Goal: Task Accomplishment & Management: Complete application form

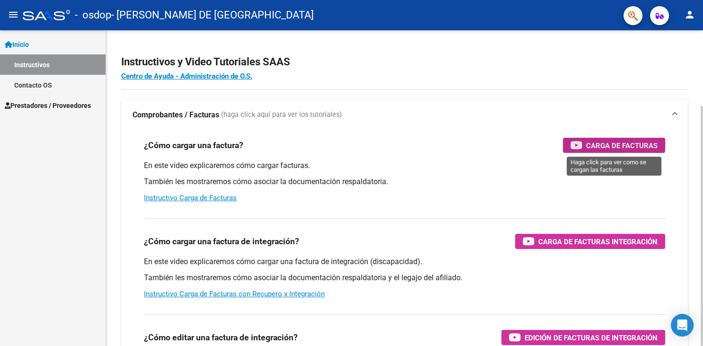
click at [585, 141] on div "Carga de Facturas" at bounding box center [614, 145] width 87 height 15
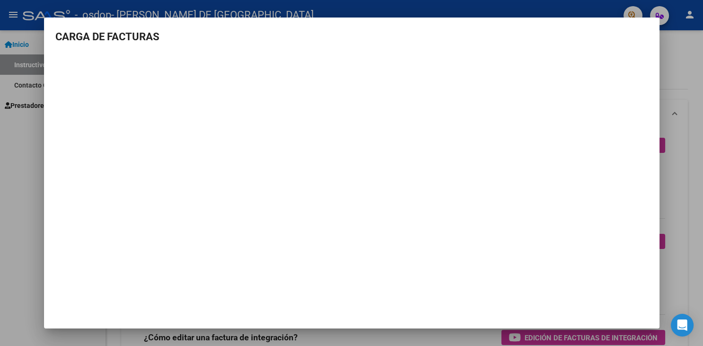
click at [12, 225] on div at bounding box center [351, 173] width 703 height 346
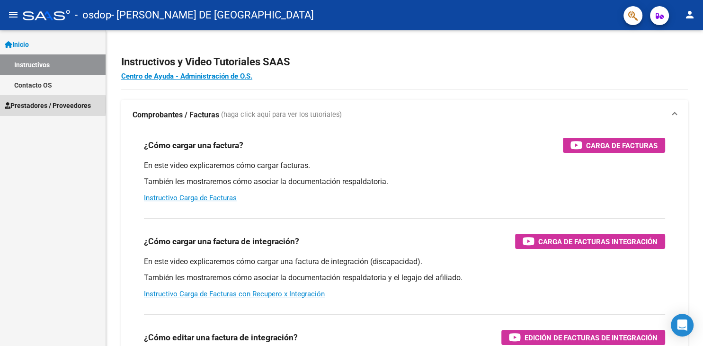
click at [48, 105] on span "Prestadores / Proveedores" at bounding box center [48, 105] width 86 height 10
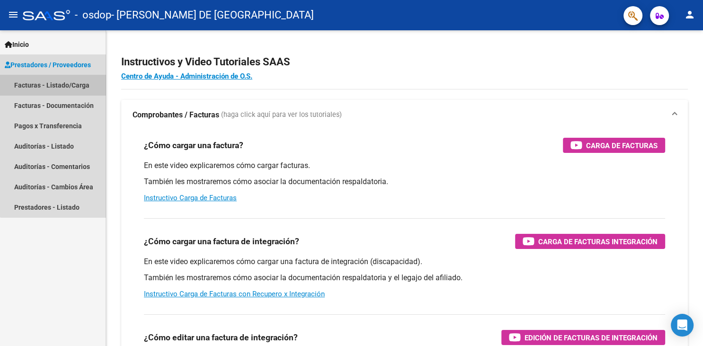
click at [54, 91] on link "Facturas - Listado/Carga" at bounding box center [53, 85] width 106 height 20
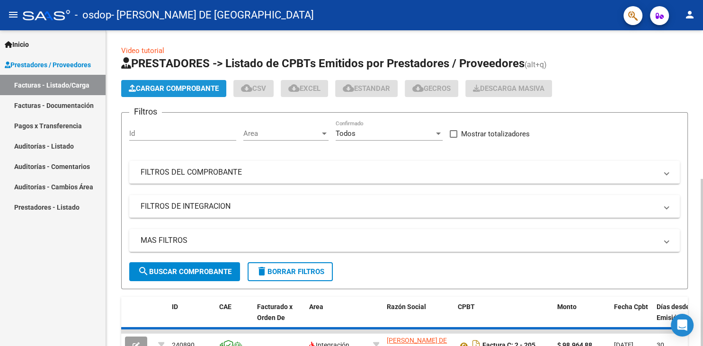
click at [181, 94] on button "Cargar Comprobante" at bounding box center [173, 88] width 105 height 17
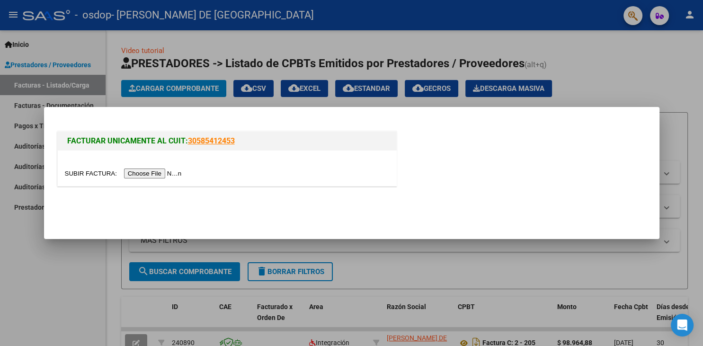
click at [91, 173] on input "file" at bounding box center [125, 174] width 120 height 10
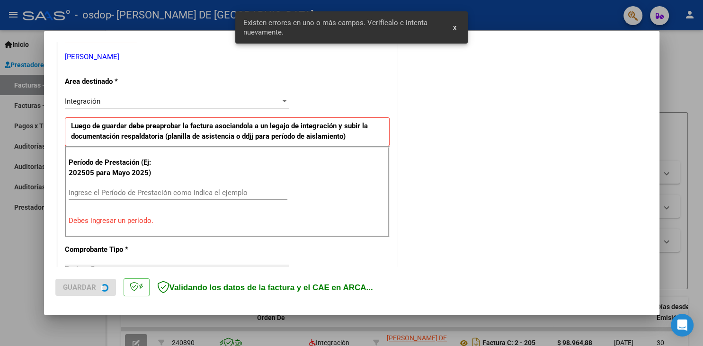
scroll to position [189, 0]
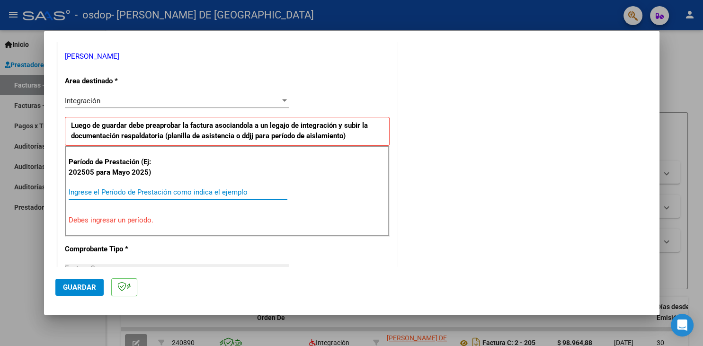
click at [150, 191] on input "Ingrese el Período de Prestación como indica el ejemplo" at bounding box center [178, 192] width 219 height 9
click at [105, 193] on input "Ingrese el Período de Prestación como indica el ejemplo" at bounding box center [178, 192] width 219 height 9
type input "202508"
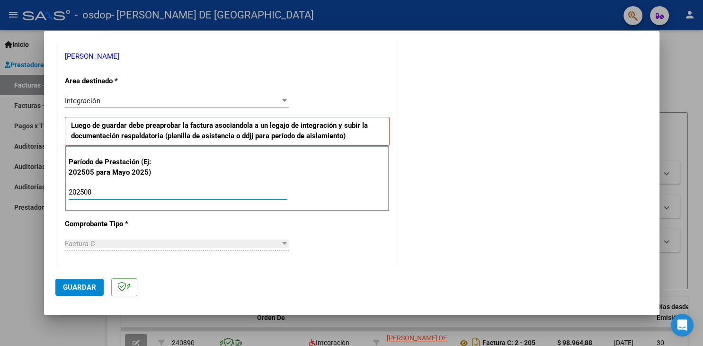
type input "202508"
click at [338, 237] on div "CUIT * 20-35788140-5 Ingresar CUIT ANALISIS PRESTADOR SOSA MANUEL ALEJANDRO ARC…" at bounding box center [227, 327] width 339 height 713
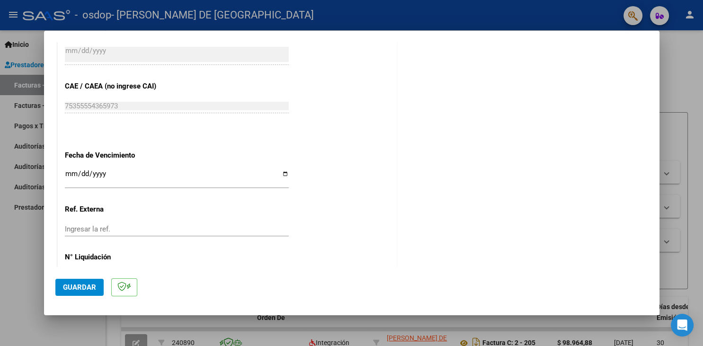
scroll to position [596, 0]
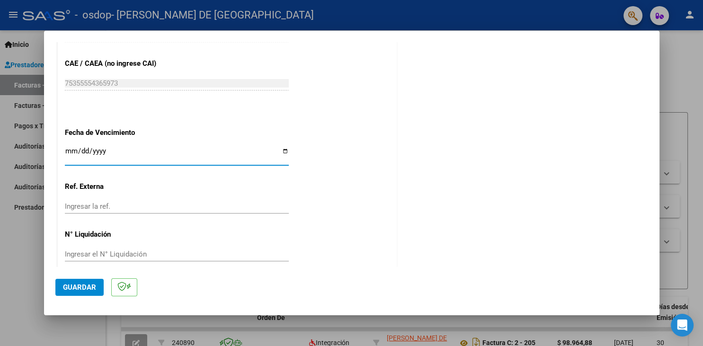
click at [68, 147] on input "Ingresar la fecha" at bounding box center [177, 154] width 224 height 15
click at [99, 199] on div "Ingresar la ref." at bounding box center [177, 206] width 224 height 14
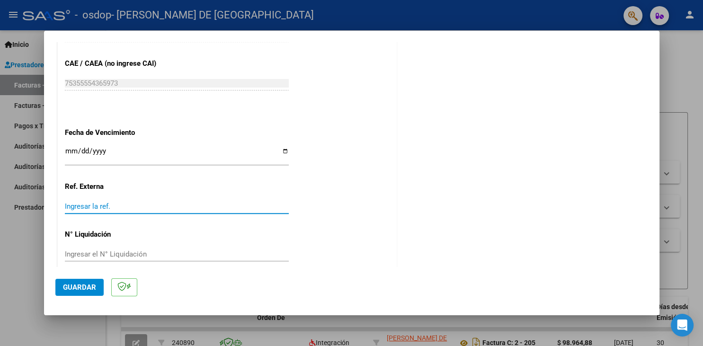
click at [98, 250] on input "Ingresar el N° Liquidación" at bounding box center [177, 254] width 224 height 9
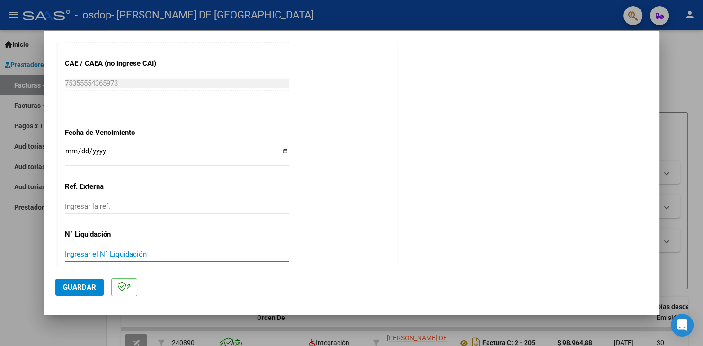
click at [86, 289] on span "Guardar" at bounding box center [79, 287] width 33 height 9
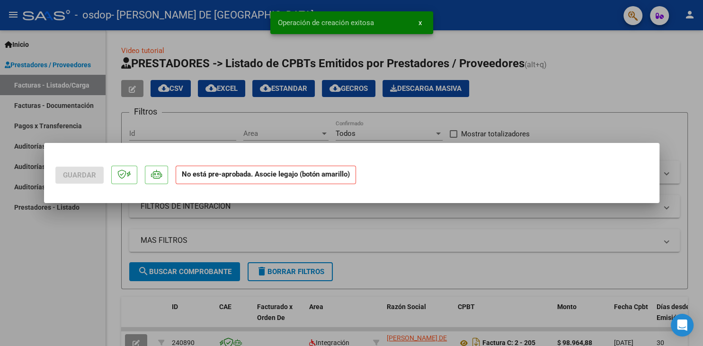
scroll to position [0, 0]
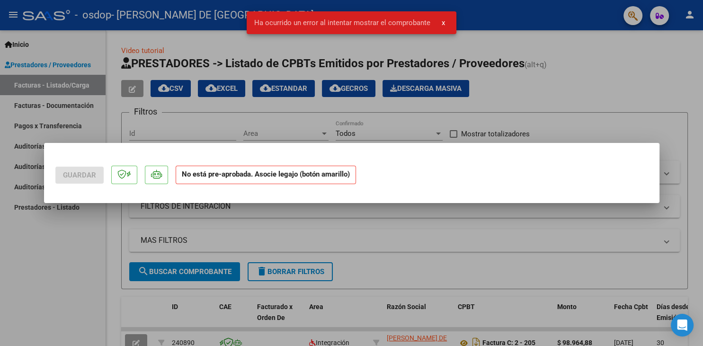
click at [282, 176] on strong "No está pre-aprobada. Asocie legajo (botón amarillo)" at bounding box center [266, 175] width 180 height 18
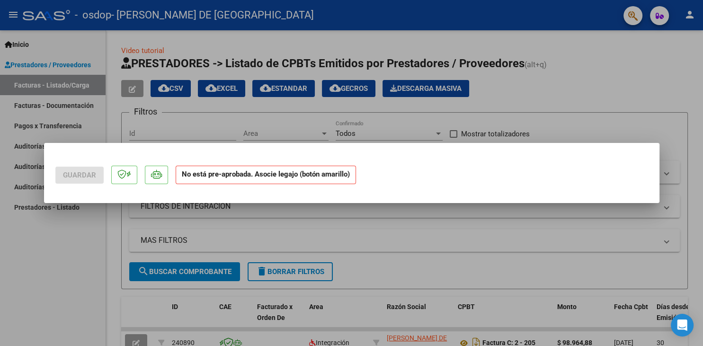
click at [187, 176] on strong "No está pre-aprobada. Asocie legajo (botón amarillo)" at bounding box center [266, 175] width 180 height 18
click at [122, 182] on p at bounding box center [124, 175] width 26 height 18
click at [194, 174] on strong "No está pre-aprobada. Asocie legajo (botón amarillo)" at bounding box center [266, 175] width 180 height 18
click at [458, 90] on div at bounding box center [351, 173] width 703 height 346
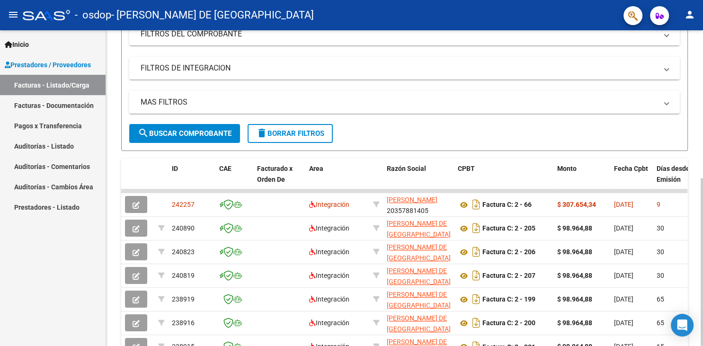
scroll to position [142, 0]
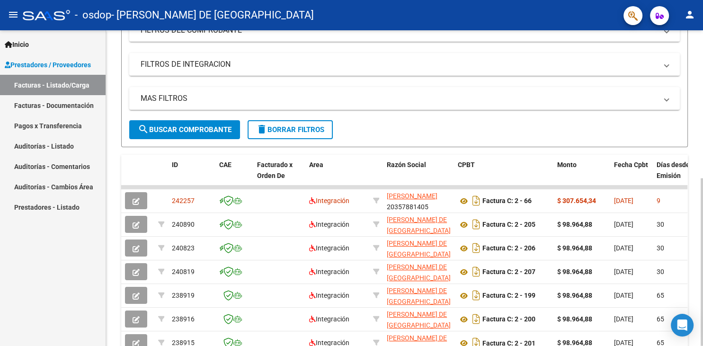
click at [703, 202] on div at bounding box center [702, 263] width 2 height 168
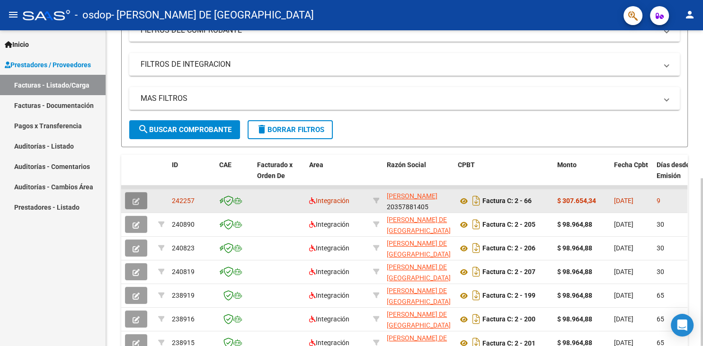
click at [141, 202] on button "button" at bounding box center [136, 200] width 22 height 17
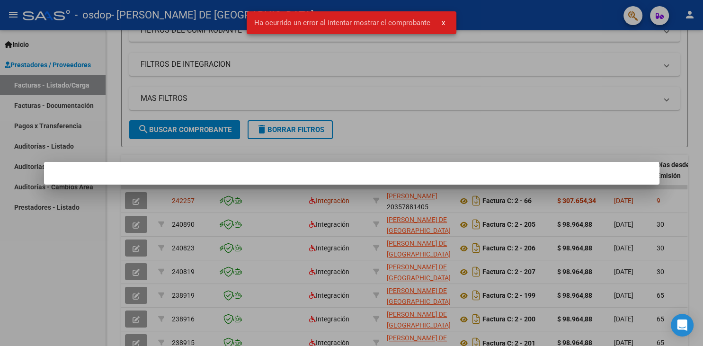
click at [431, 55] on div at bounding box center [351, 173] width 703 height 346
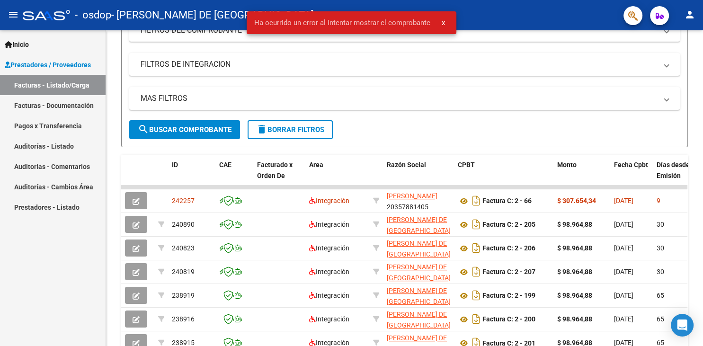
click at [442, 26] on span "x" at bounding box center [443, 22] width 3 height 9
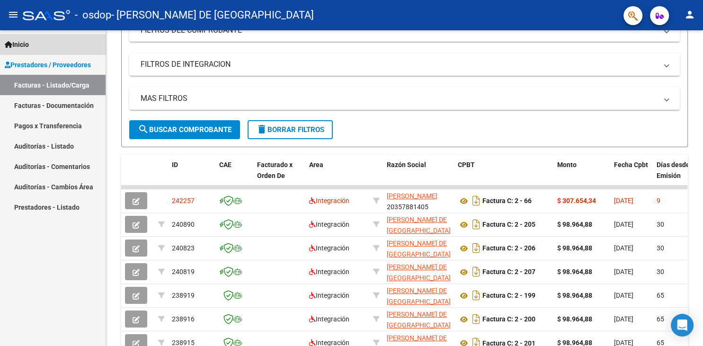
click at [26, 51] on link "Inicio" at bounding box center [53, 44] width 106 height 20
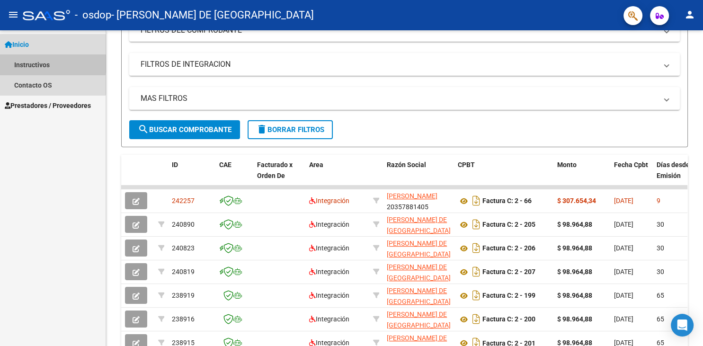
click at [33, 64] on link "Instructivos" at bounding box center [53, 64] width 106 height 20
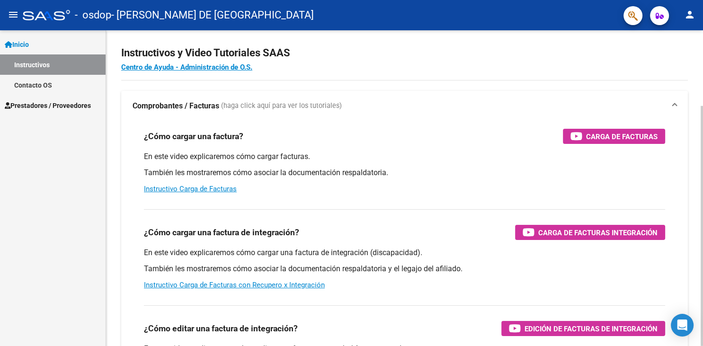
scroll to position [9, 0]
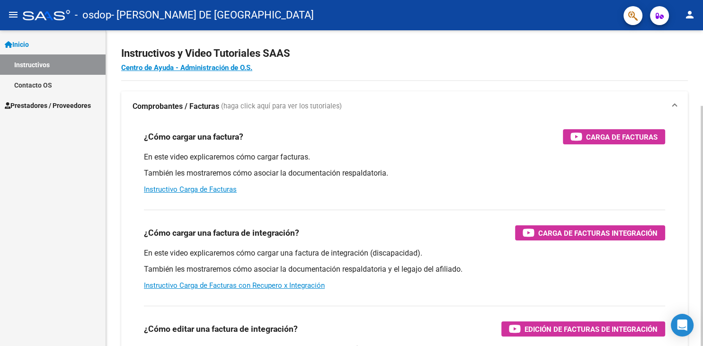
click at [703, 106] on div at bounding box center [702, 226] width 2 height 240
click at [220, 187] on link "Instructivo Carga de Facturas" at bounding box center [190, 189] width 93 height 9
click at [578, 139] on icon "button" at bounding box center [577, 136] width 12 height 11
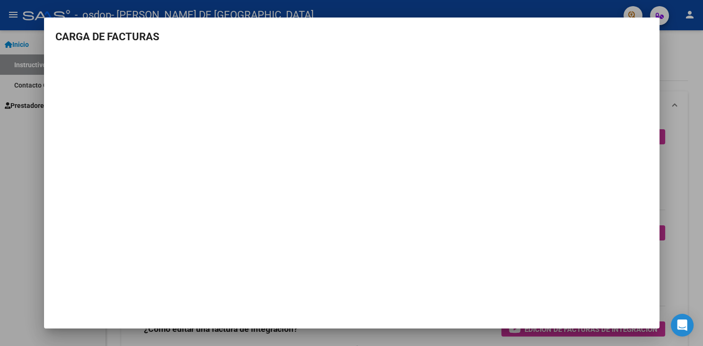
click at [673, 52] on div at bounding box center [351, 173] width 703 height 346
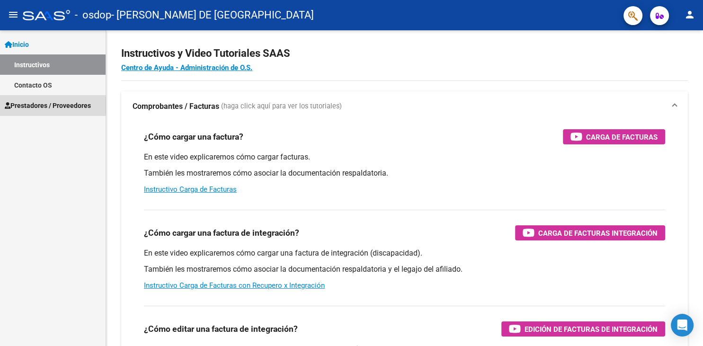
click at [35, 106] on span "Prestadores / Proveedores" at bounding box center [48, 105] width 86 height 10
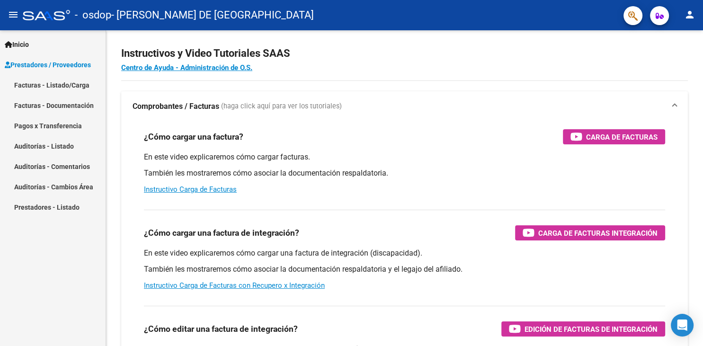
click at [50, 87] on link "Facturas - Listado/Carga" at bounding box center [53, 85] width 106 height 20
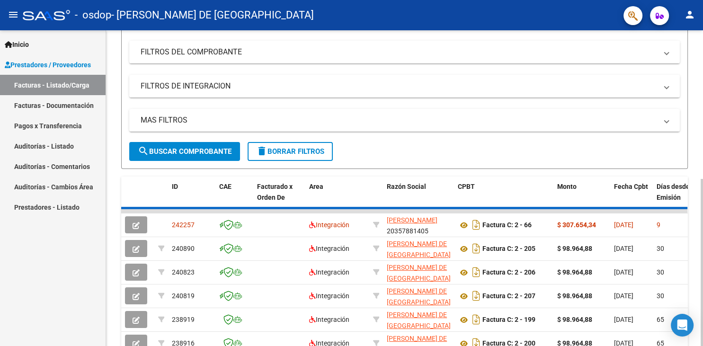
scroll to position [136, 0]
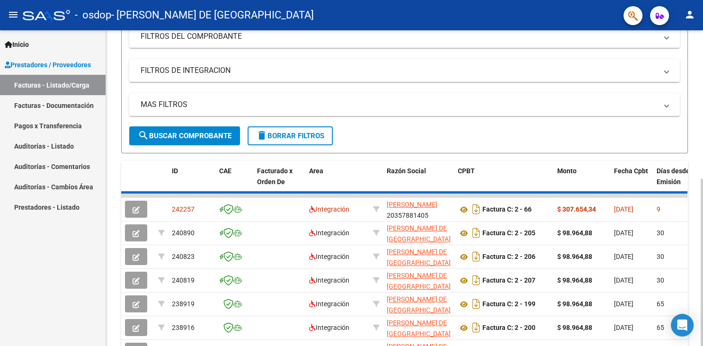
click at [703, 211] on div at bounding box center [702, 262] width 2 height 167
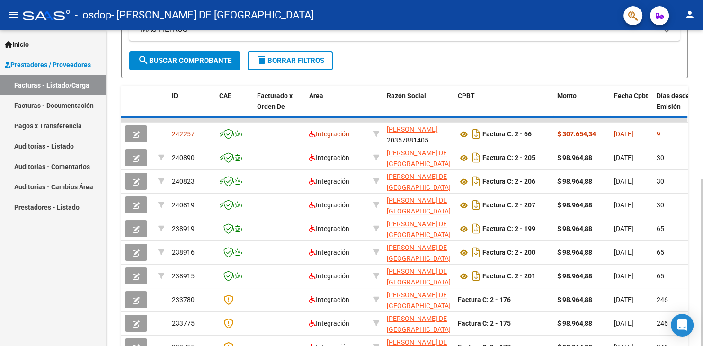
scroll to position [184, 0]
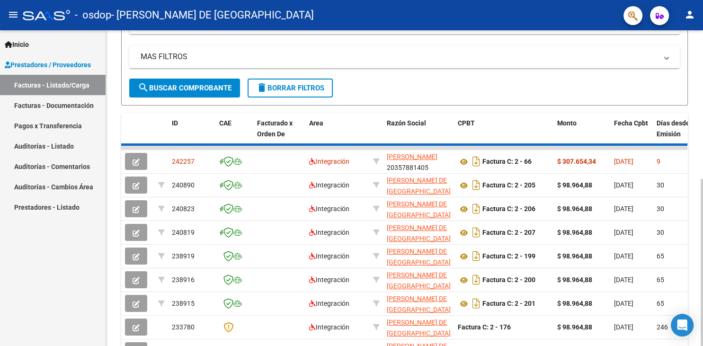
click at [703, 194] on div at bounding box center [702, 262] width 2 height 167
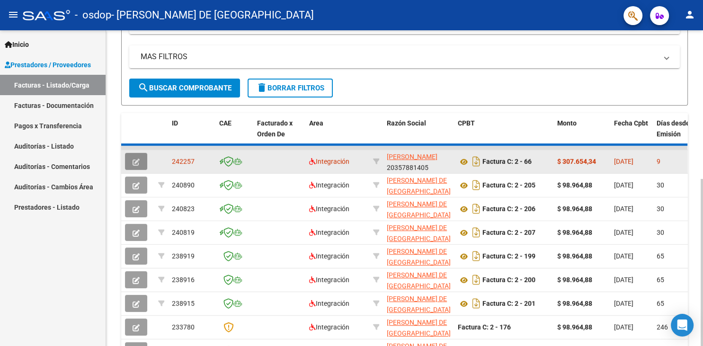
click at [141, 157] on button "button" at bounding box center [136, 161] width 22 height 17
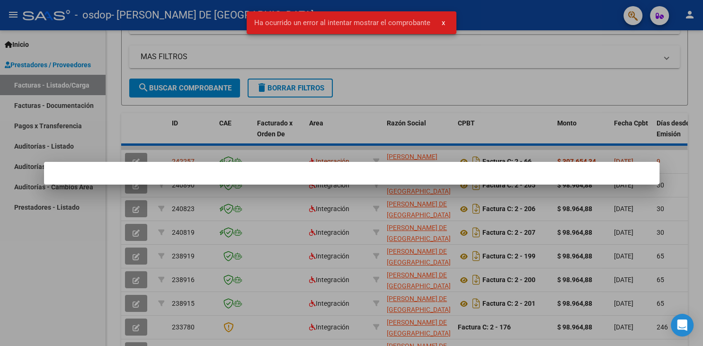
click at [305, 77] on div at bounding box center [351, 173] width 703 height 346
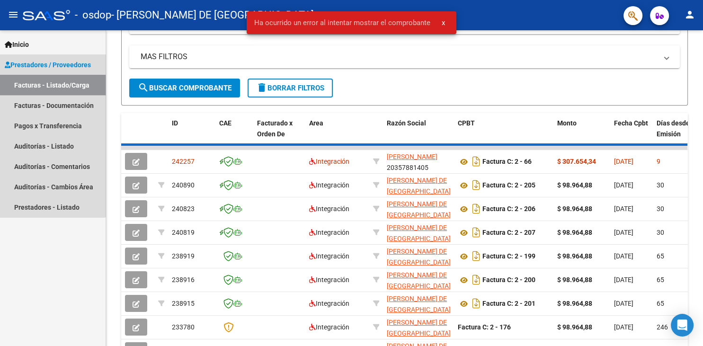
click at [53, 86] on link "Facturas - Listado/Carga" at bounding box center [53, 85] width 106 height 20
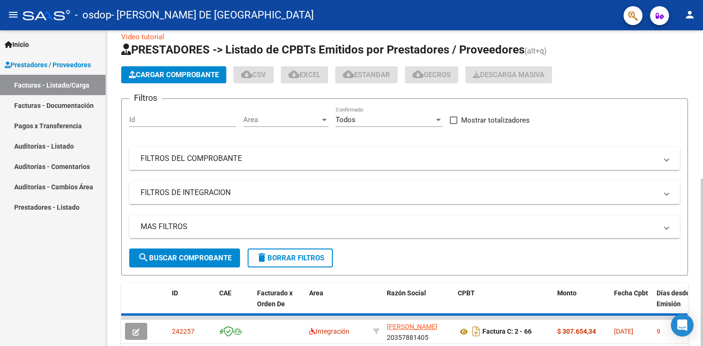
scroll to position [0, 0]
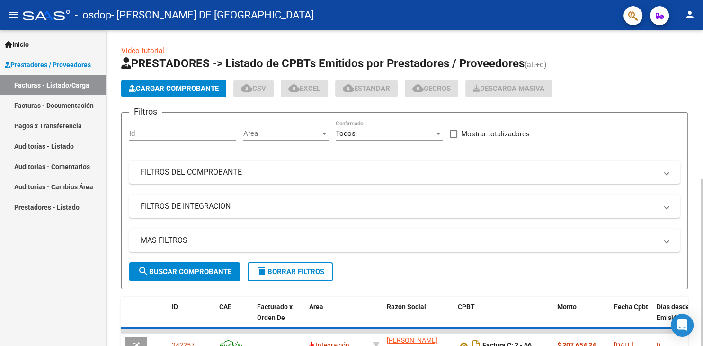
click at [703, 18] on div "menu - osdop - OLMEDO NOEMI DE LOS ANGELES person Inicio Instructivos Contacto …" at bounding box center [351, 173] width 703 height 346
click at [180, 92] on span "Cargar Comprobante" at bounding box center [174, 88] width 90 height 9
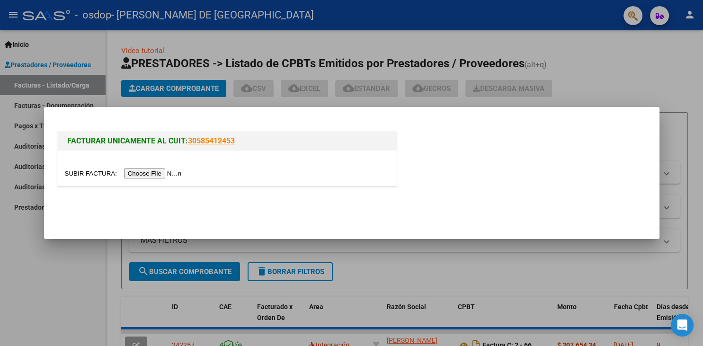
click at [92, 170] on input "file" at bounding box center [125, 174] width 120 height 10
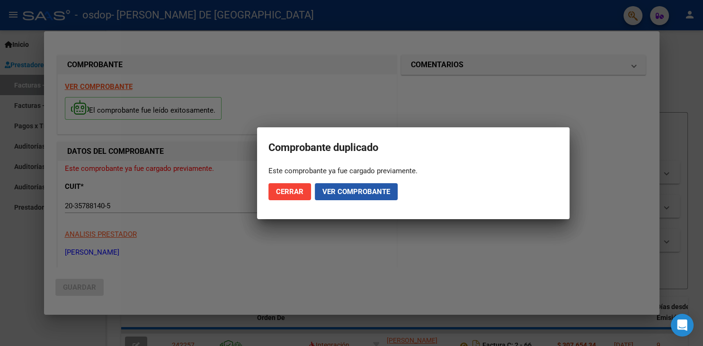
click at [362, 190] on span "Ver comprobante" at bounding box center [356, 192] width 68 height 9
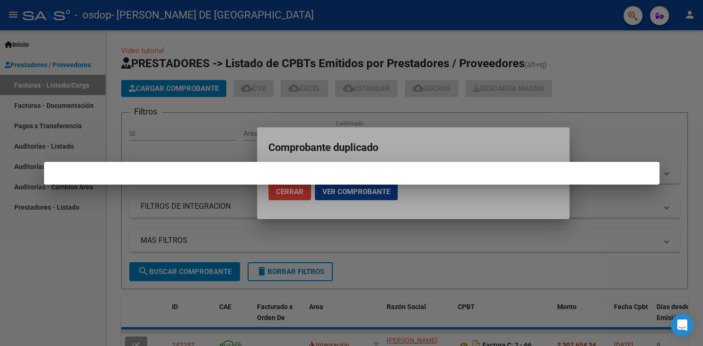
click at [550, 63] on div at bounding box center [351, 173] width 703 height 346
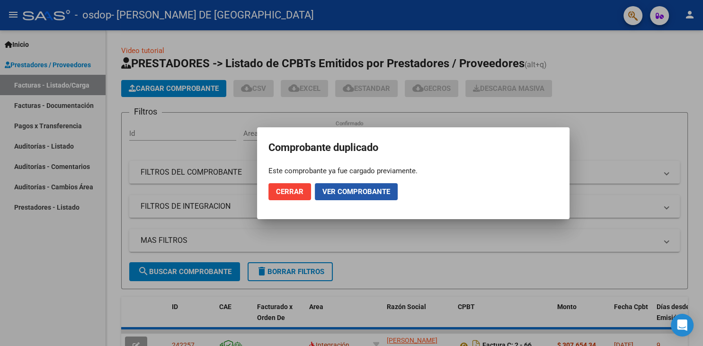
click at [339, 188] on span "Ver comprobante" at bounding box center [356, 192] width 68 height 9
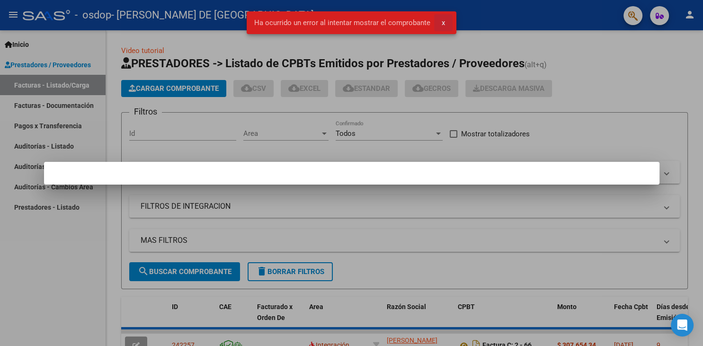
click at [441, 18] on button "x" at bounding box center [443, 22] width 18 height 17
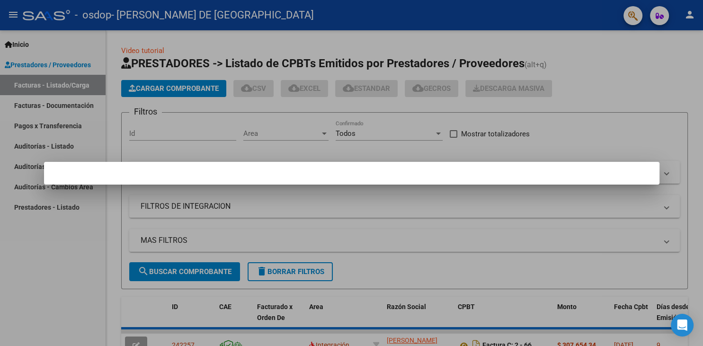
click at [367, 171] on mat-dialog-container at bounding box center [352, 173] width 616 height 23
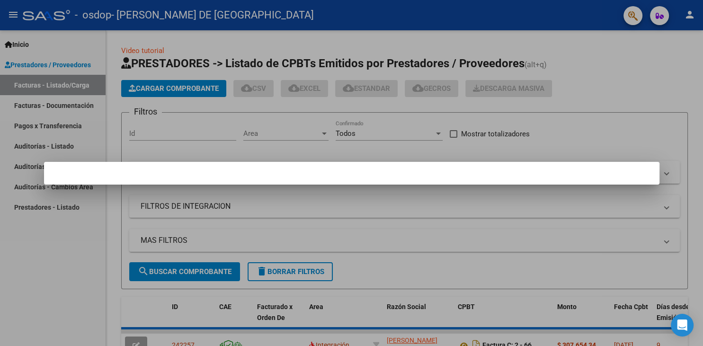
click at [367, 171] on mat-dialog-container at bounding box center [352, 173] width 616 height 23
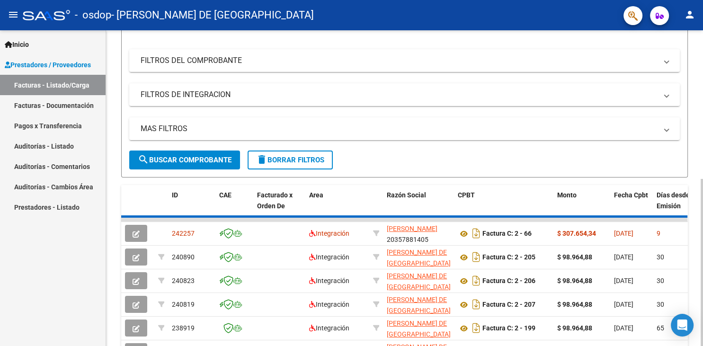
scroll to position [112, 0]
click at [702, 179] on div at bounding box center [702, 262] width 2 height 167
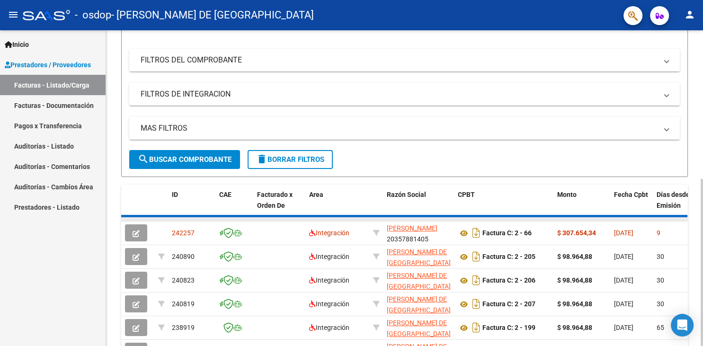
drag, startPoint x: 595, startPoint y: 219, endPoint x: 669, endPoint y: 224, distance: 74.0
click at [610, 221] on datatable-body-cell at bounding box center [582, 219] width 57 height 4
drag, startPoint x: 675, startPoint y: 206, endPoint x: 504, endPoint y: 218, distance: 171.8
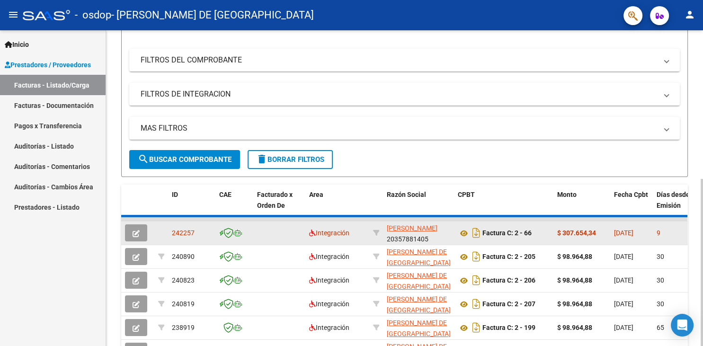
click at [135, 234] on icon "button" at bounding box center [136, 233] width 7 height 7
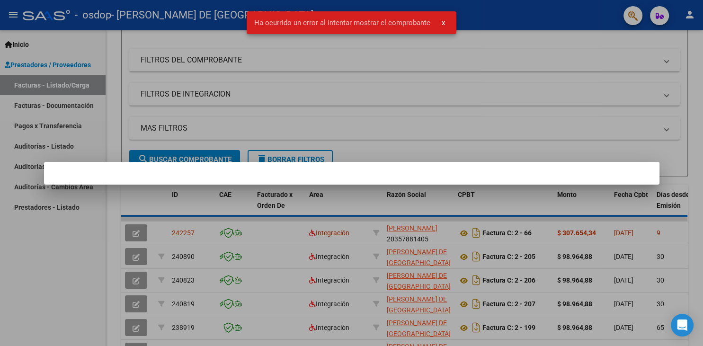
click at [392, 71] on div at bounding box center [351, 173] width 703 height 346
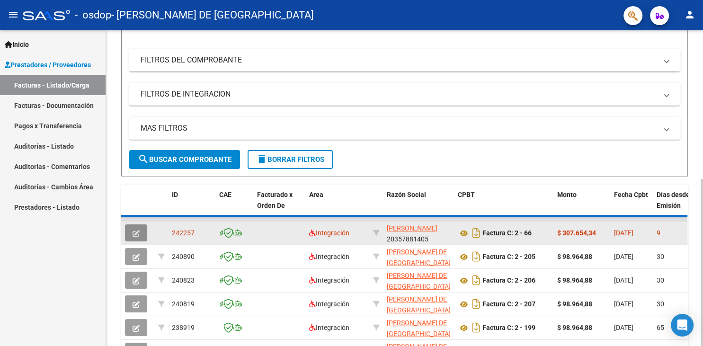
click at [139, 238] on button "button" at bounding box center [136, 232] width 22 height 17
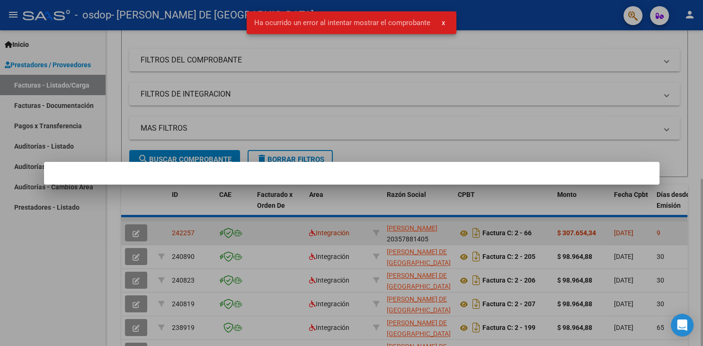
click at [139, 238] on div at bounding box center [351, 173] width 703 height 346
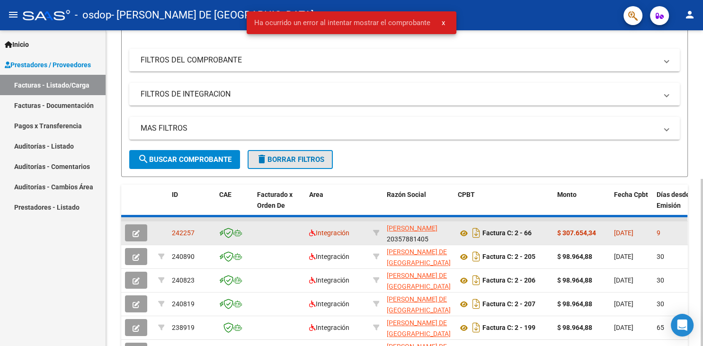
click at [295, 159] on span "delete Borrar Filtros" at bounding box center [290, 159] width 68 height 9
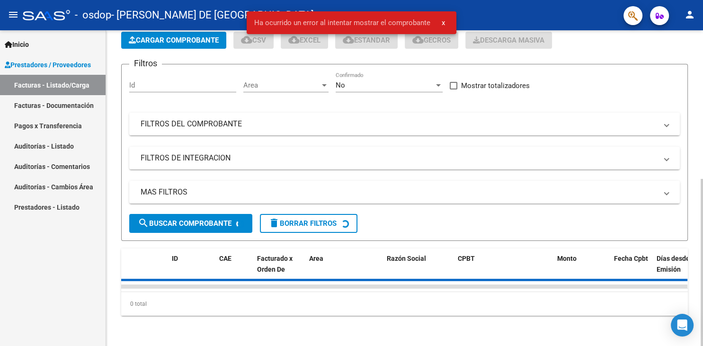
scroll to position [47, 0]
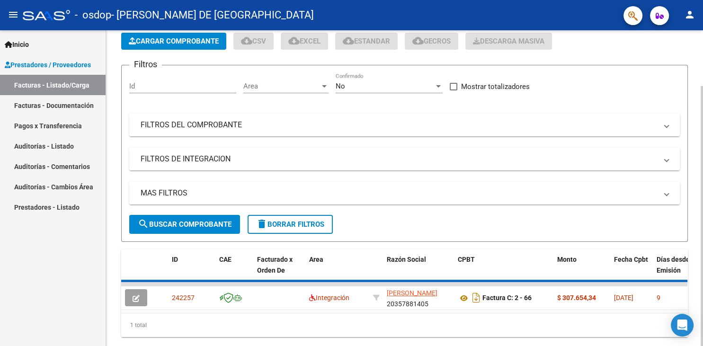
drag, startPoint x: 700, startPoint y: 109, endPoint x: 703, endPoint y: 170, distance: 60.7
click at [703, 170] on div "Video tutorial PRESTADORES -> Listado de CPBTs Emitidos por Prestadores / Prove…" at bounding box center [406, 175] width 600 height 385
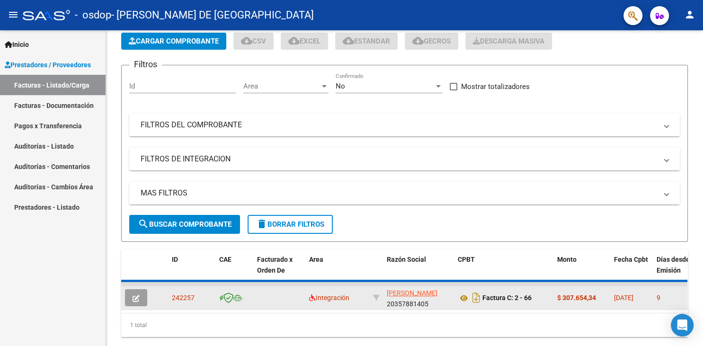
click at [137, 300] on icon "button" at bounding box center [136, 298] width 7 height 7
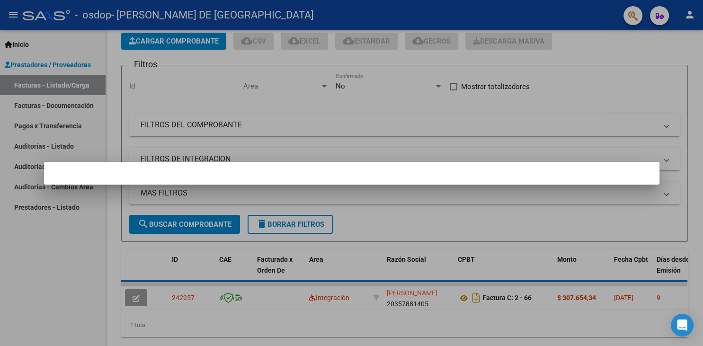
click at [301, 128] on div at bounding box center [351, 173] width 703 height 346
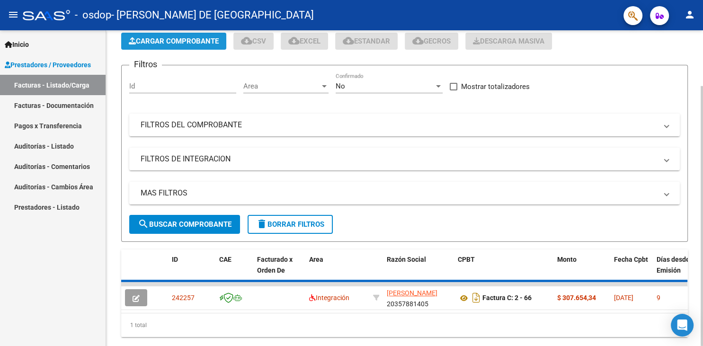
click at [153, 41] on span "Cargar Comprobante" at bounding box center [174, 41] width 90 height 9
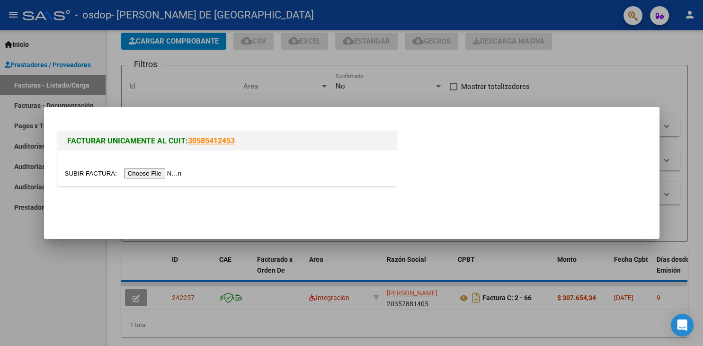
click at [88, 169] on input "file" at bounding box center [125, 174] width 120 height 10
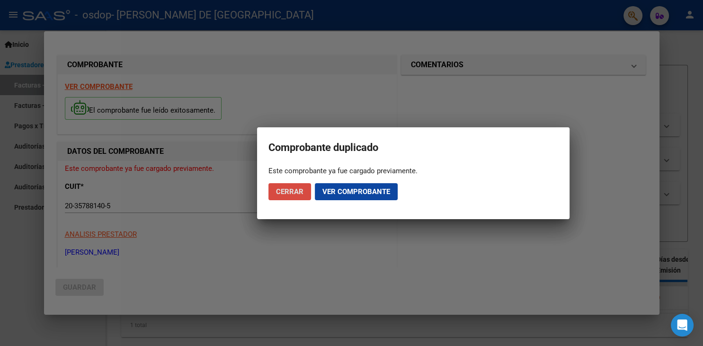
click at [296, 192] on span "Cerrar" at bounding box center [289, 192] width 27 height 9
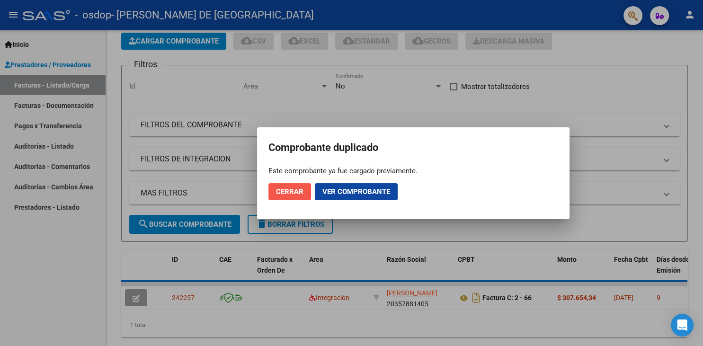
click at [296, 192] on span "Cerrar" at bounding box center [289, 192] width 27 height 9
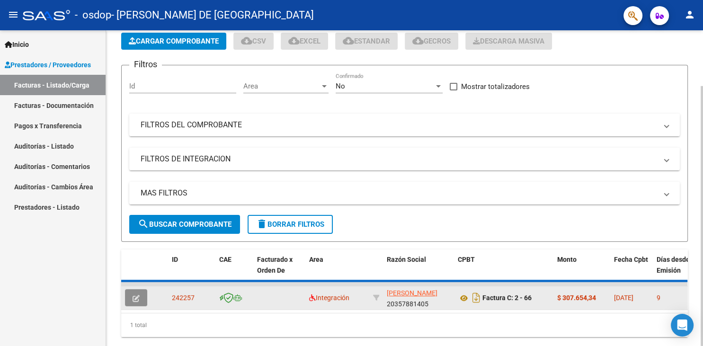
click at [126, 303] on button "button" at bounding box center [136, 297] width 22 height 17
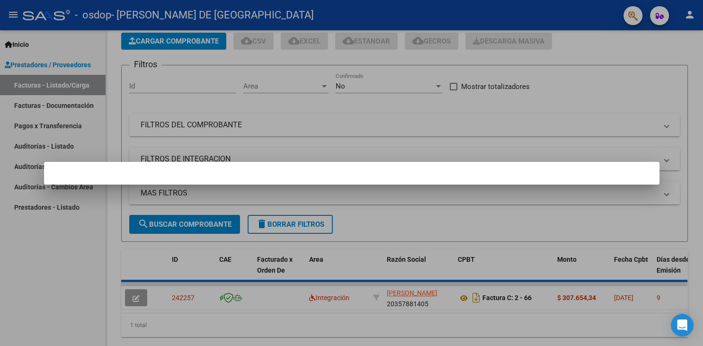
click at [185, 188] on div at bounding box center [351, 173] width 703 height 346
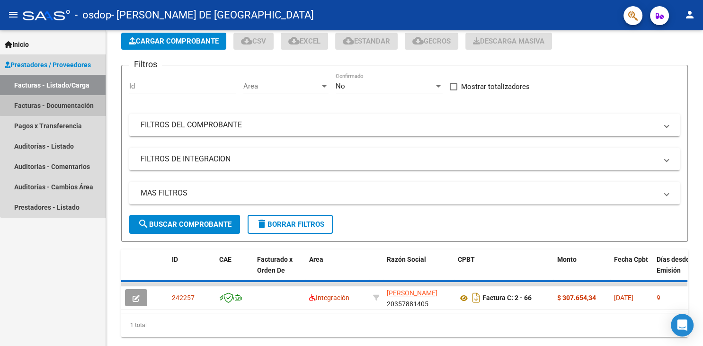
click at [75, 104] on link "Facturas - Documentación" at bounding box center [53, 105] width 106 height 20
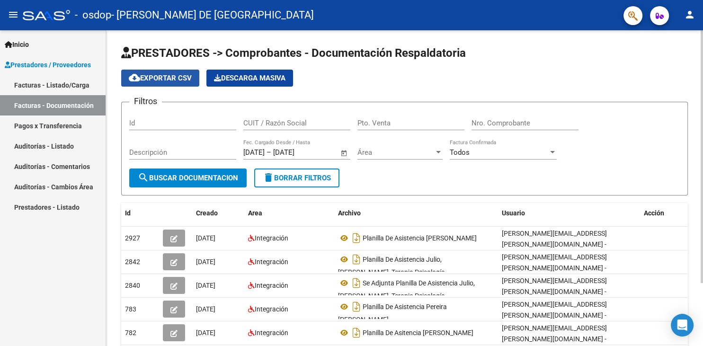
click at [161, 74] on span "cloud_download Exportar CSV" at bounding box center [160, 78] width 63 height 9
click at [157, 75] on span "cloud_download Exportar CSV" at bounding box center [160, 78] width 63 height 9
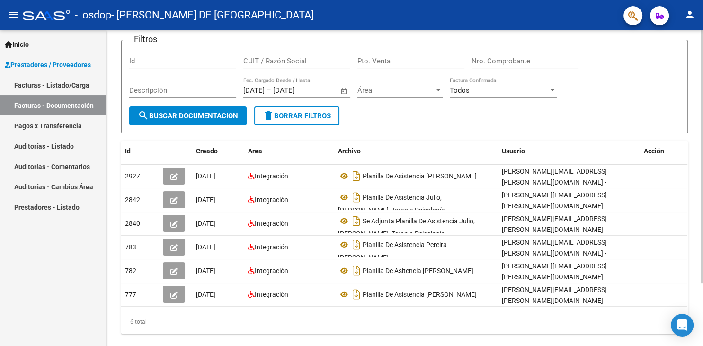
scroll to position [79, 0]
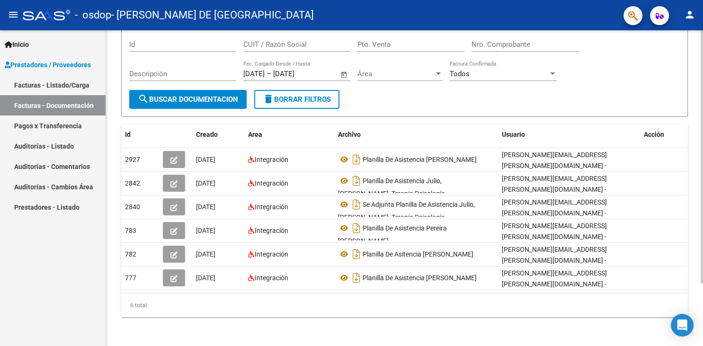
click at [703, 137] on div at bounding box center [702, 156] width 2 height 253
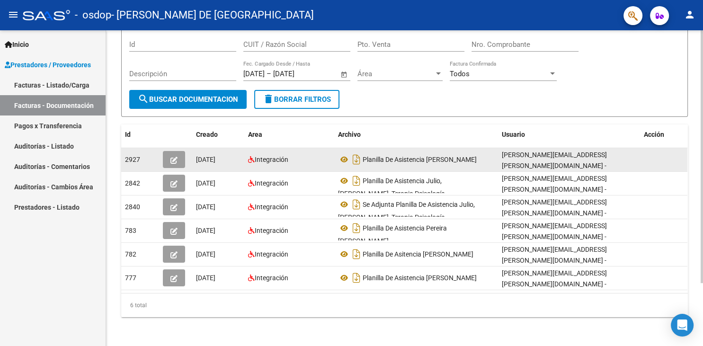
click at [176, 164] on button "button" at bounding box center [174, 159] width 22 height 17
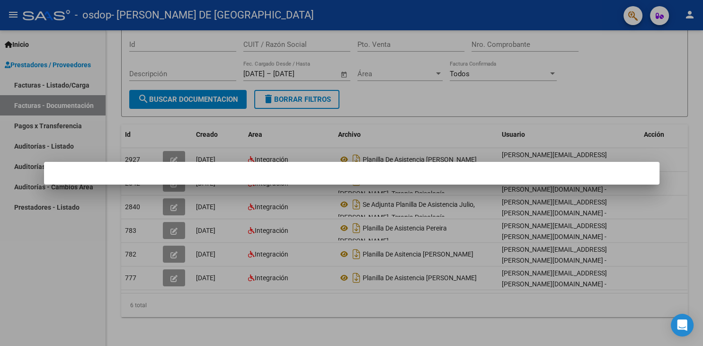
click at [391, 65] on div at bounding box center [351, 173] width 703 height 346
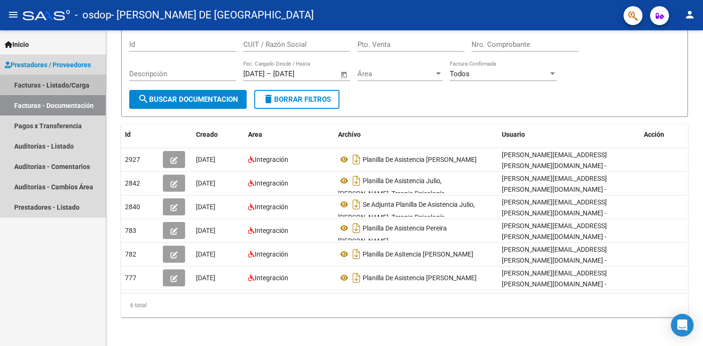
click at [59, 87] on link "Facturas - Listado/Carga" at bounding box center [53, 85] width 106 height 20
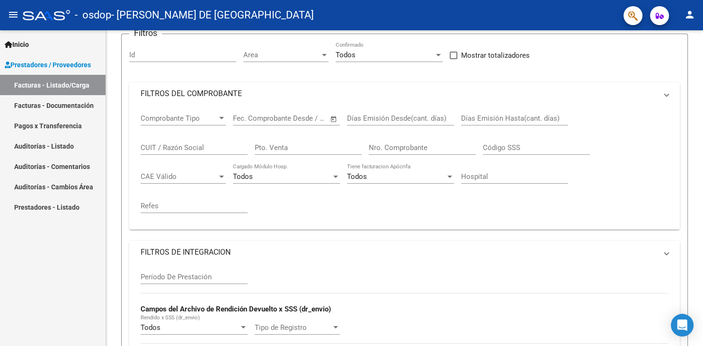
scroll to position [36, 0]
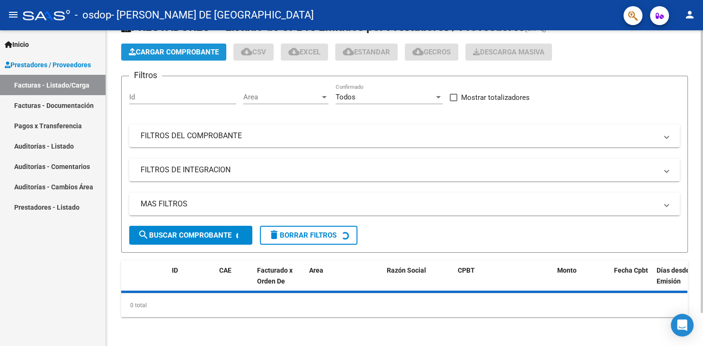
click at [193, 54] on span "Cargar Comprobante" at bounding box center [174, 52] width 90 height 9
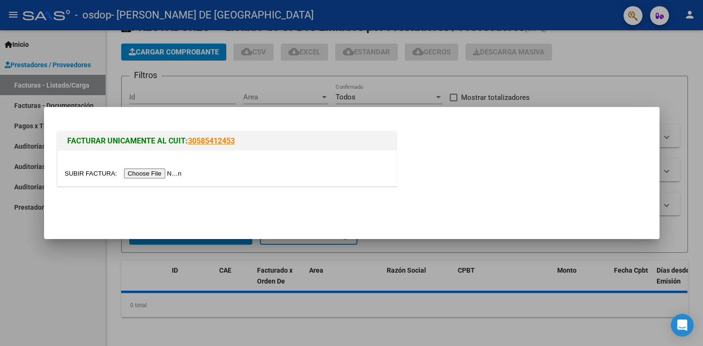
click at [94, 169] on input "file" at bounding box center [125, 174] width 120 height 10
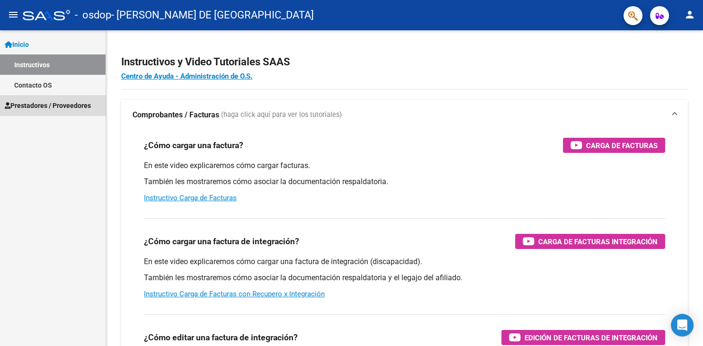
click at [35, 108] on span "Prestadores / Proveedores" at bounding box center [48, 105] width 86 height 10
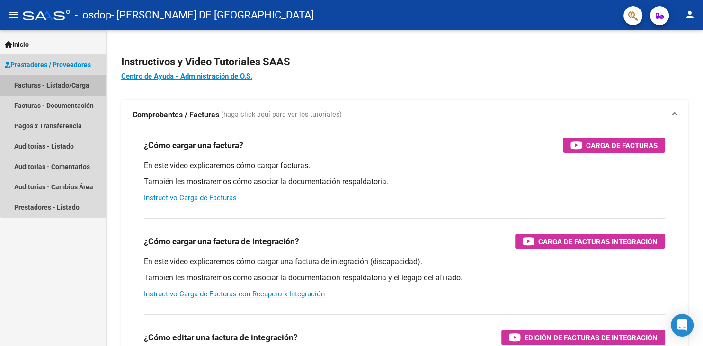
click at [62, 86] on link "Facturas - Listado/Carga" at bounding box center [53, 85] width 106 height 20
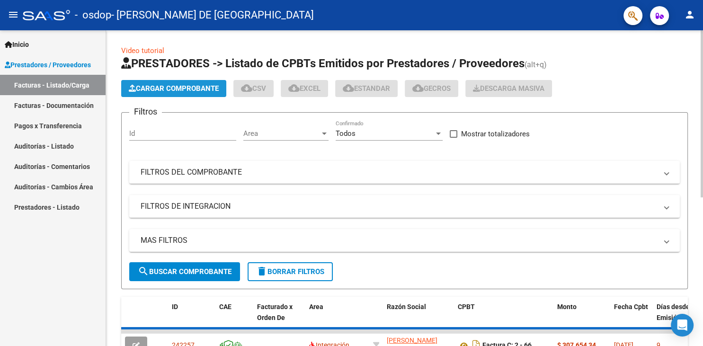
click at [190, 92] on span "Cargar Comprobante" at bounding box center [174, 88] width 90 height 9
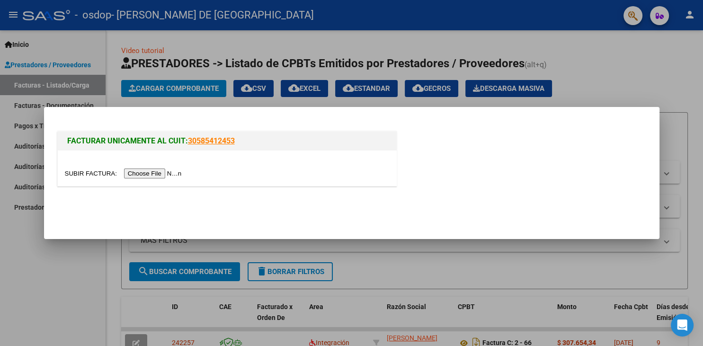
click at [82, 171] on input "file" at bounding box center [125, 174] width 120 height 10
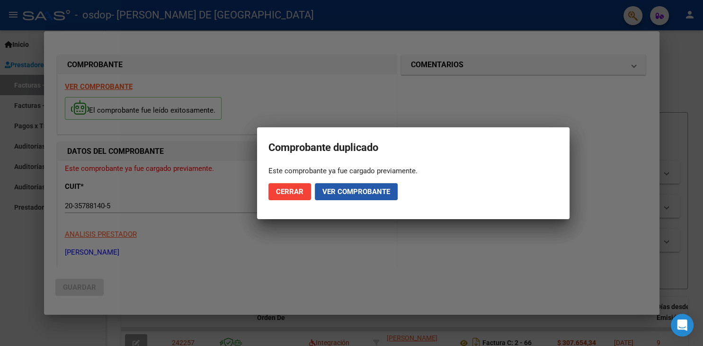
click at [333, 189] on span "Ver comprobante" at bounding box center [356, 192] width 68 height 9
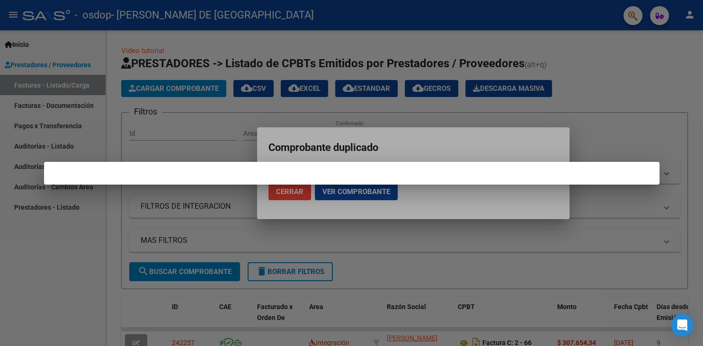
click at [361, 114] on div at bounding box center [351, 173] width 703 height 346
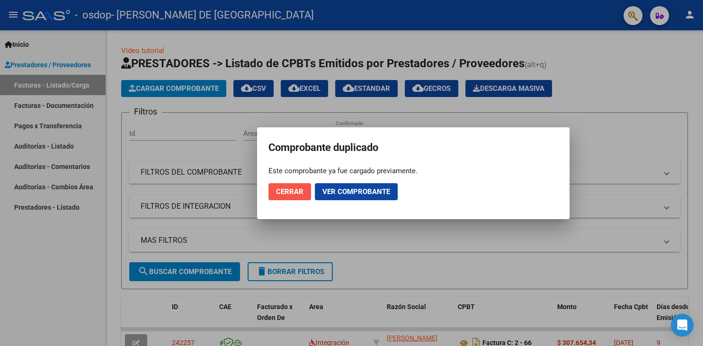
click at [299, 188] on span "Cerrar" at bounding box center [289, 192] width 27 height 9
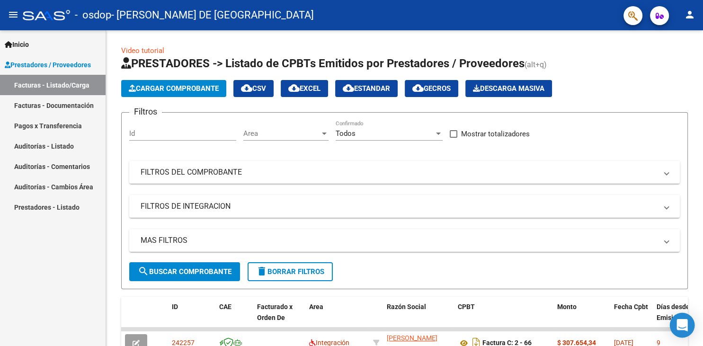
click at [684, 325] on icon "Open Intercom Messenger" at bounding box center [682, 325] width 11 height 12
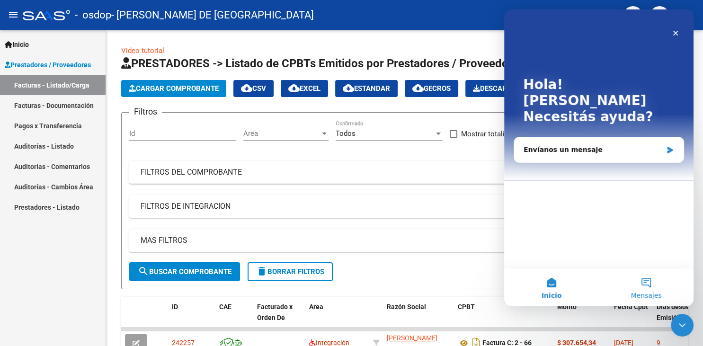
click at [646, 288] on button "Mensajes" at bounding box center [646, 288] width 95 height 38
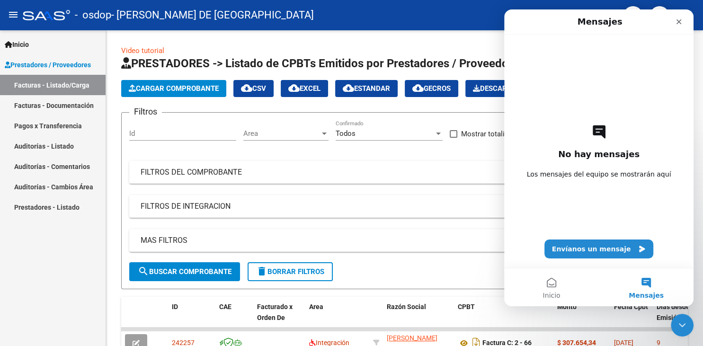
click at [577, 190] on div "No hay mensajes Los mensajes del equipo se mostrarán aquí Envíanos un mensaje" at bounding box center [599, 151] width 156 height 233
click at [594, 168] on div "No hay mensajes Los mensajes del equipo se mostrarán aquí Envíanos un mensaje" at bounding box center [599, 151] width 156 height 233
click at [599, 178] on span "Los mensajes del equipo se mostrarán aquí" at bounding box center [599, 174] width 144 height 9
click at [611, 253] on button "Envíanos un mensaje" at bounding box center [599, 249] width 109 height 19
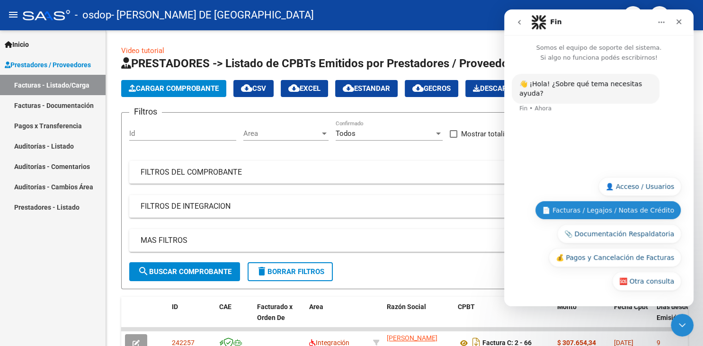
click at [585, 211] on button "📄 Facturas / Legajos / Notas de Crédito" at bounding box center [608, 210] width 146 height 19
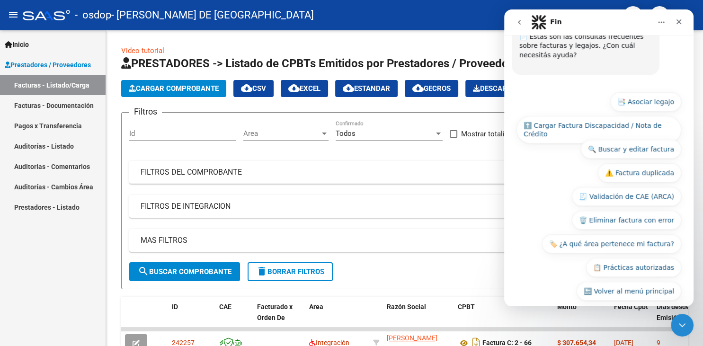
scroll to position [114, 0]
click at [634, 212] on button "🗑️ Eliminar factura con error" at bounding box center [626, 219] width 109 height 19
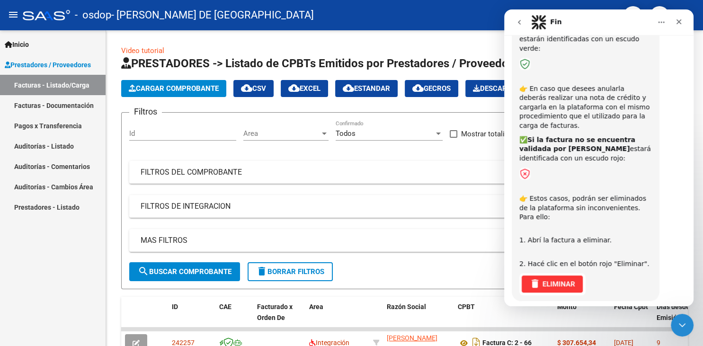
scroll to position [261, 0]
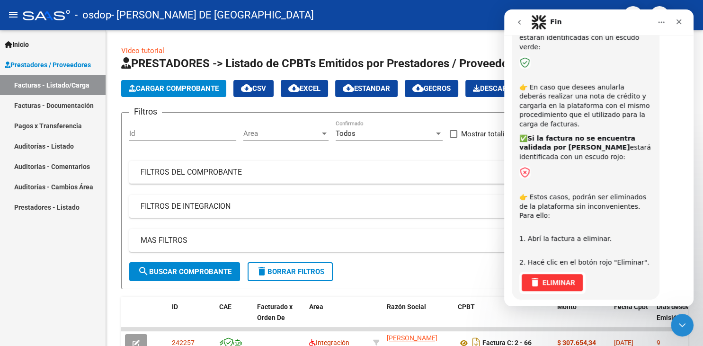
click at [558, 272] on img "Fin dice…" at bounding box center [552, 283] width 66 height 22
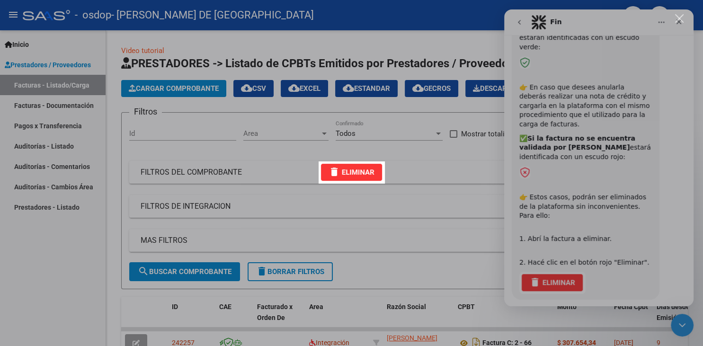
click at [333, 223] on div "Intercom Messenger" at bounding box center [351, 173] width 703 height 346
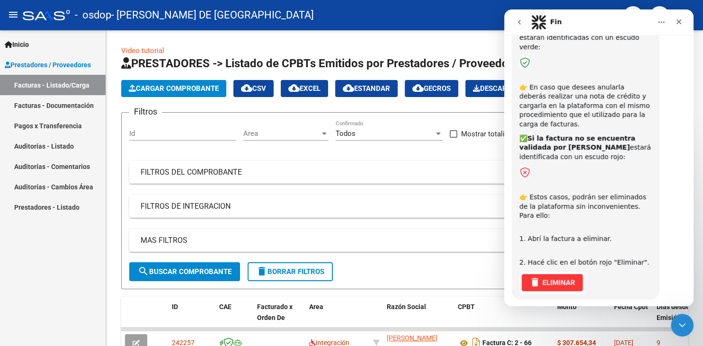
click at [46, 145] on link "Auditorías - Listado" at bounding box center [53, 146] width 106 height 20
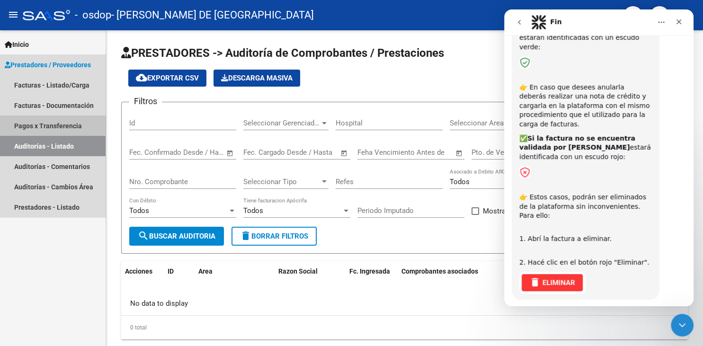
click at [47, 126] on link "Pagos x Transferencia" at bounding box center [53, 126] width 106 height 20
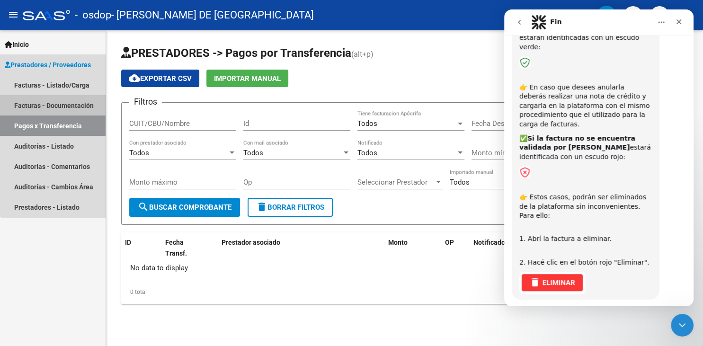
click at [54, 109] on link "Facturas - Documentación" at bounding box center [53, 105] width 106 height 20
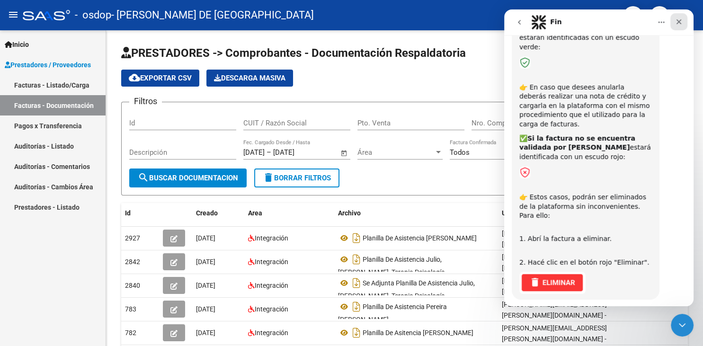
click at [678, 24] on icon "Cerrar" at bounding box center [679, 22] width 8 height 8
click at [678, 24] on mat-toolbar "menu - osdop - [PERSON_NAME] DE [GEOGRAPHIC_DATA] person" at bounding box center [351, 15] width 703 height 30
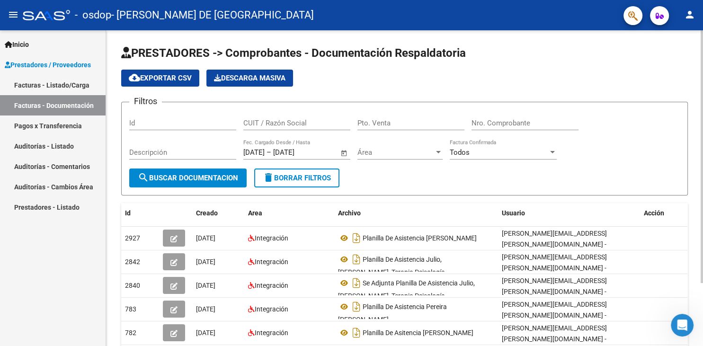
click at [703, 130] on div at bounding box center [702, 156] width 2 height 253
click at [298, 178] on span "delete Borrar Filtros" at bounding box center [297, 178] width 68 height 9
click at [299, 178] on span "delete Borrar Filtros" at bounding box center [297, 178] width 68 height 9
click at [302, 179] on span "delete Borrar Filtros" at bounding box center [297, 178] width 68 height 9
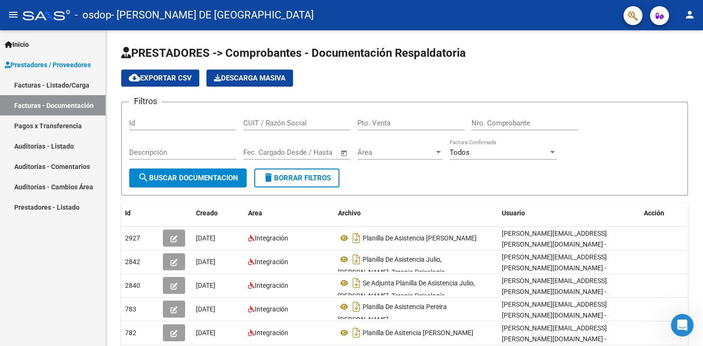
click at [54, 89] on link "Facturas - Listado/Carga" at bounding box center [53, 85] width 106 height 20
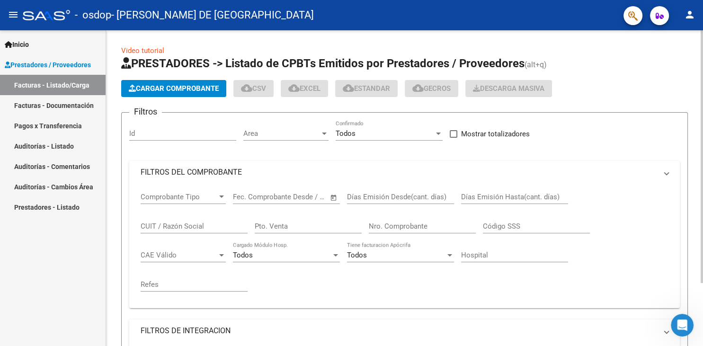
click at [149, 85] on span "Cargar Comprobante" at bounding box center [174, 88] width 90 height 9
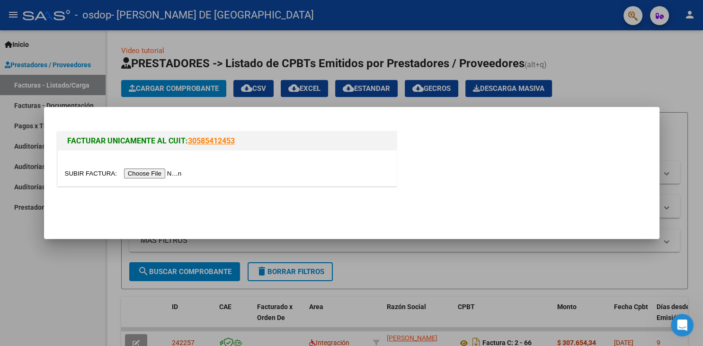
click at [82, 170] on input "file" at bounding box center [125, 174] width 120 height 10
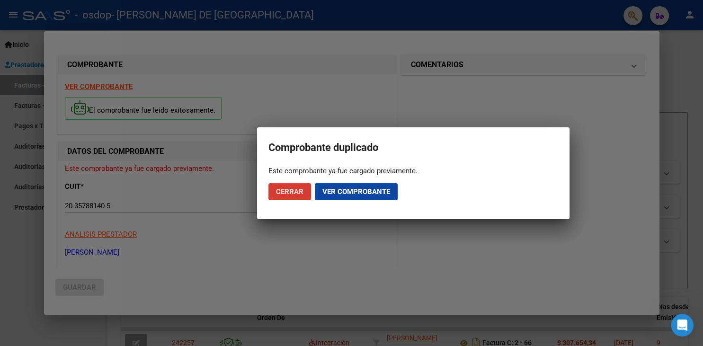
click at [329, 192] on span "Ver comprobante" at bounding box center [356, 192] width 68 height 9
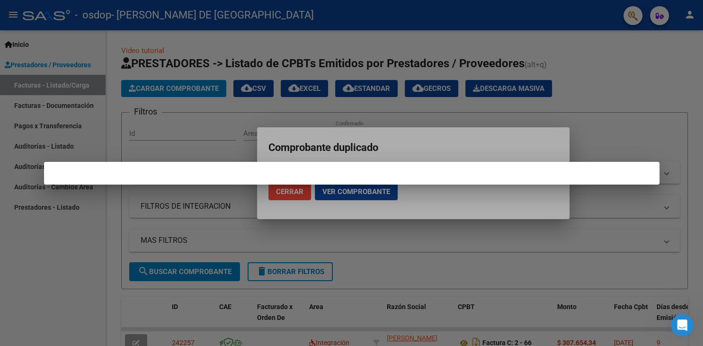
click at [553, 92] on div at bounding box center [351, 173] width 703 height 346
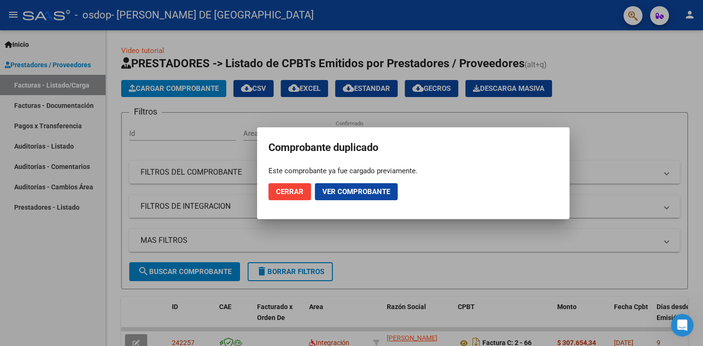
click at [304, 188] on button "Cerrar" at bounding box center [290, 191] width 43 height 17
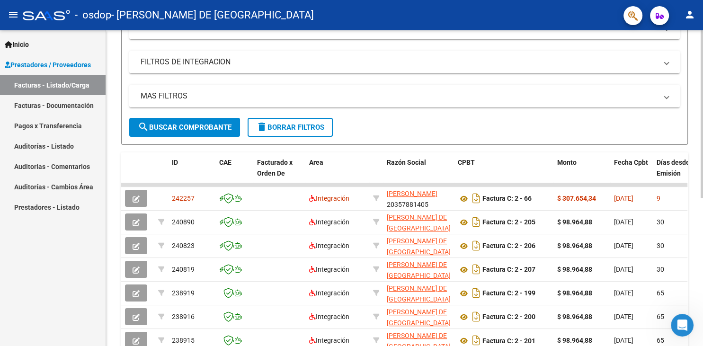
scroll to position [145, 0]
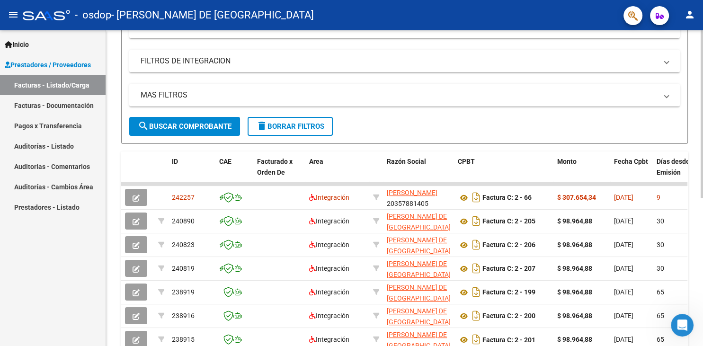
click at [701, 124] on div at bounding box center [702, 114] width 2 height 168
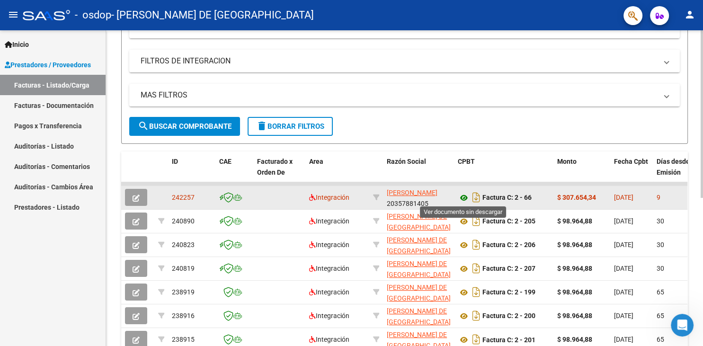
click at [460, 195] on icon at bounding box center [464, 197] width 12 height 11
click at [135, 198] on icon "button" at bounding box center [136, 198] width 7 height 7
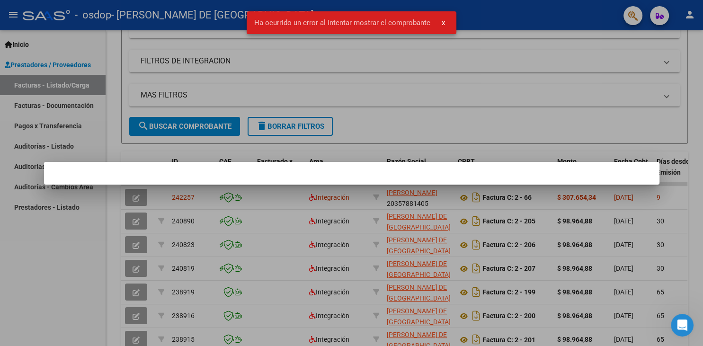
click at [186, 208] on div at bounding box center [351, 173] width 703 height 346
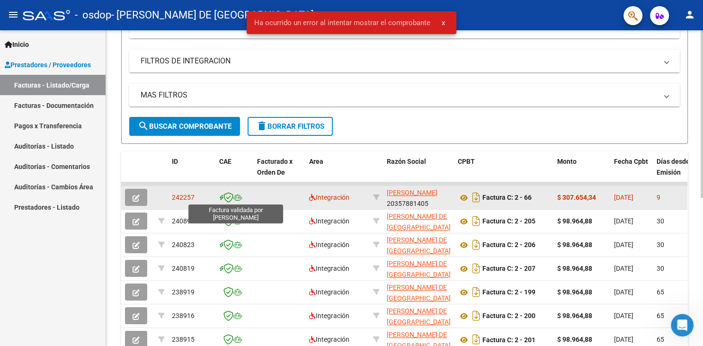
click at [232, 194] on icon at bounding box center [229, 197] width 10 height 10
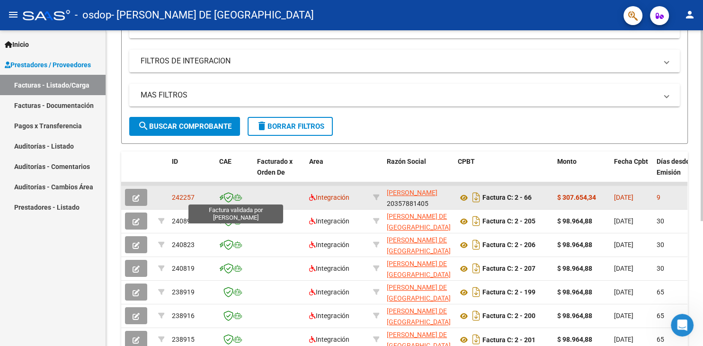
click at [233, 196] on icon at bounding box center [229, 197] width 10 height 10
click at [179, 198] on span "242257" at bounding box center [183, 198] width 23 height 8
click at [133, 198] on icon "button" at bounding box center [136, 198] width 7 height 7
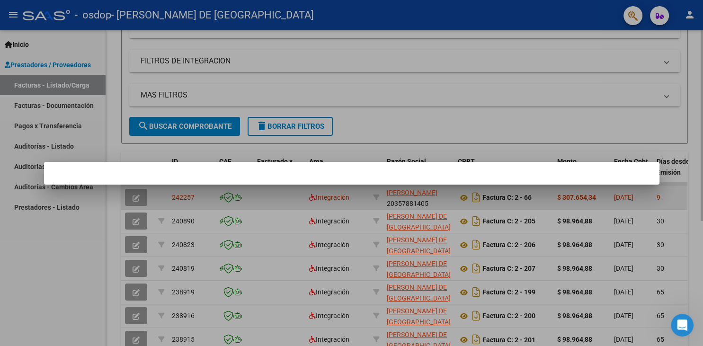
click at [133, 198] on div at bounding box center [351, 173] width 703 height 346
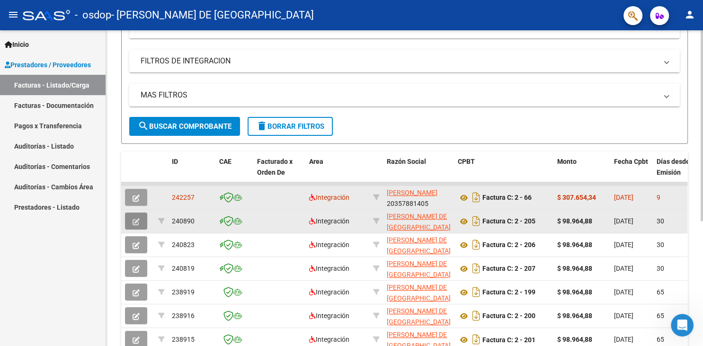
click at [142, 215] on button "button" at bounding box center [136, 221] width 22 height 17
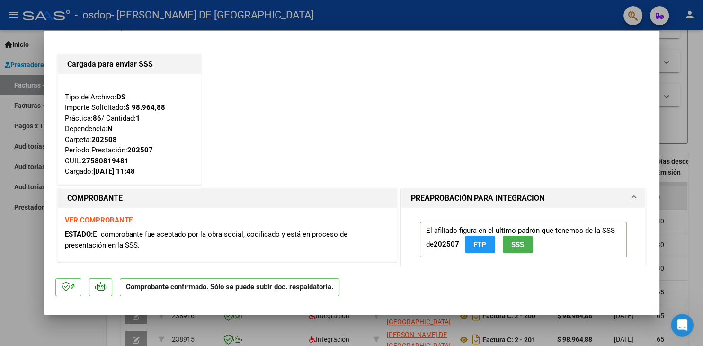
click at [672, 47] on div at bounding box center [351, 173] width 703 height 346
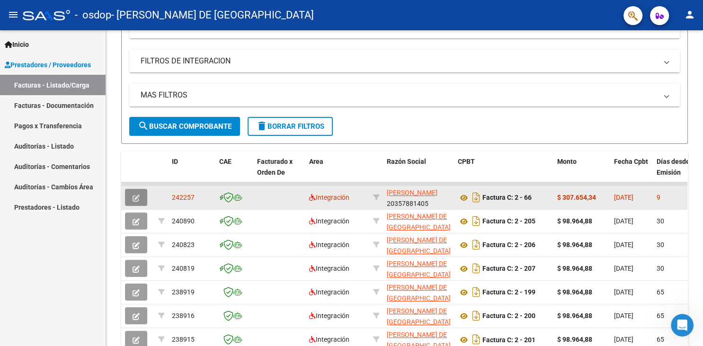
click at [131, 198] on button "button" at bounding box center [136, 197] width 22 height 17
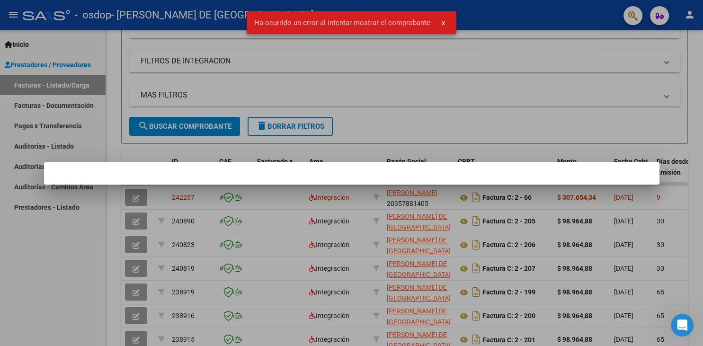
click at [403, 247] on div at bounding box center [351, 173] width 703 height 346
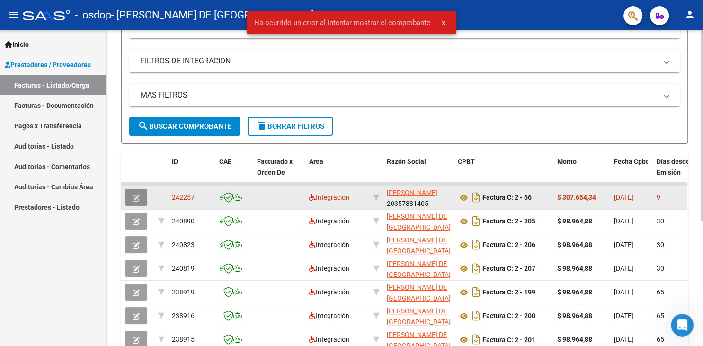
click at [134, 201] on button "button" at bounding box center [136, 197] width 22 height 17
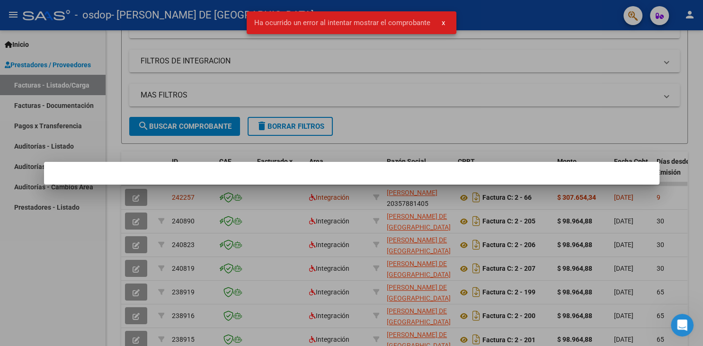
click at [509, 121] on div at bounding box center [351, 173] width 703 height 346
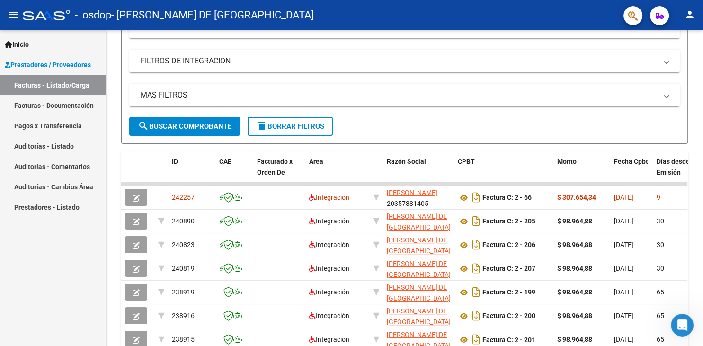
click at [691, 10] on mat-icon "person" at bounding box center [689, 14] width 11 height 11
click at [135, 197] on div at bounding box center [351, 173] width 703 height 346
click at [135, 197] on icon "button" at bounding box center [136, 198] width 7 height 7
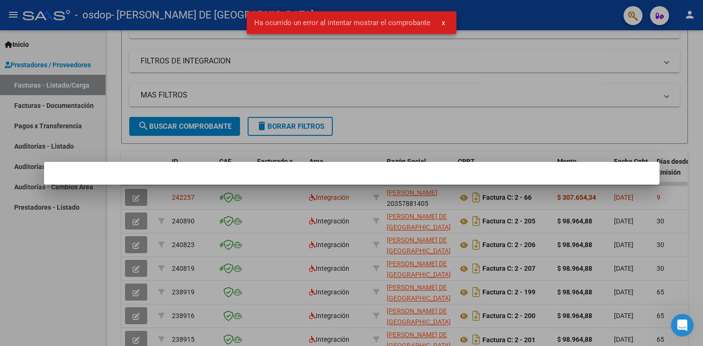
click at [135, 197] on div at bounding box center [351, 173] width 703 height 346
